Goal: Task Accomplishment & Management: Manage account settings

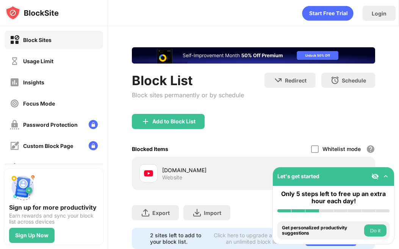
scroll to position [21, 0]
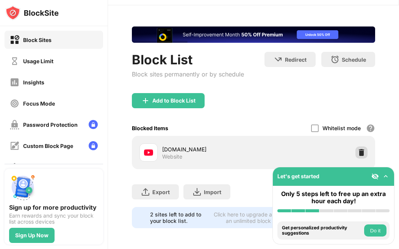
click at [360, 152] on img at bounding box center [362, 153] width 8 height 8
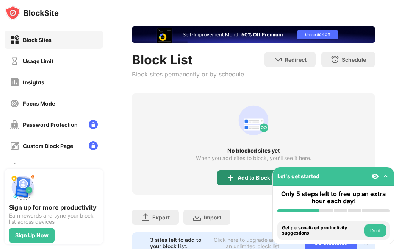
click at [252, 181] on div "Add to Block List" at bounding box center [253, 178] width 73 height 15
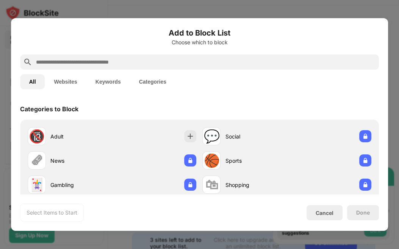
click at [192, 61] on input "text" at bounding box center [205, 62] width 341 height 9
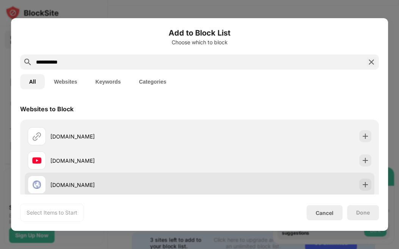
type input "**********"
click at [227, 173] on div "320youtube.com" at bounding box center [200, 185] width 350 height 24
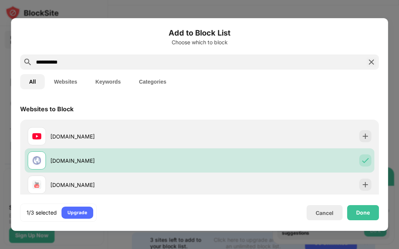
click at [358, 208] on div "Done" at bounding box center [363, 212] width 32 height 15
